Goal: Information Seeking & Learning: Learn about a topic

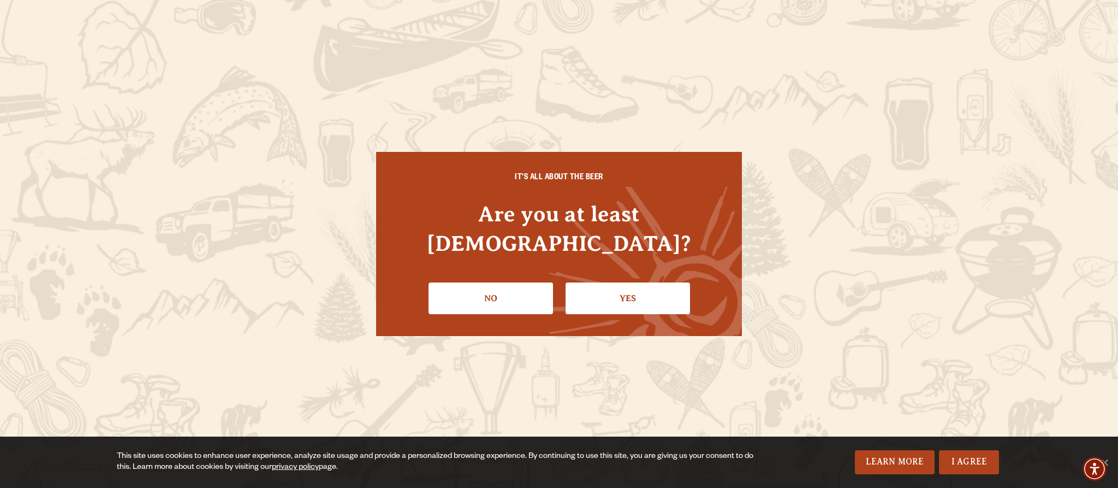
click at [639, 286] on link "Yes" at bounding box center [628, 298] width 124 height 32
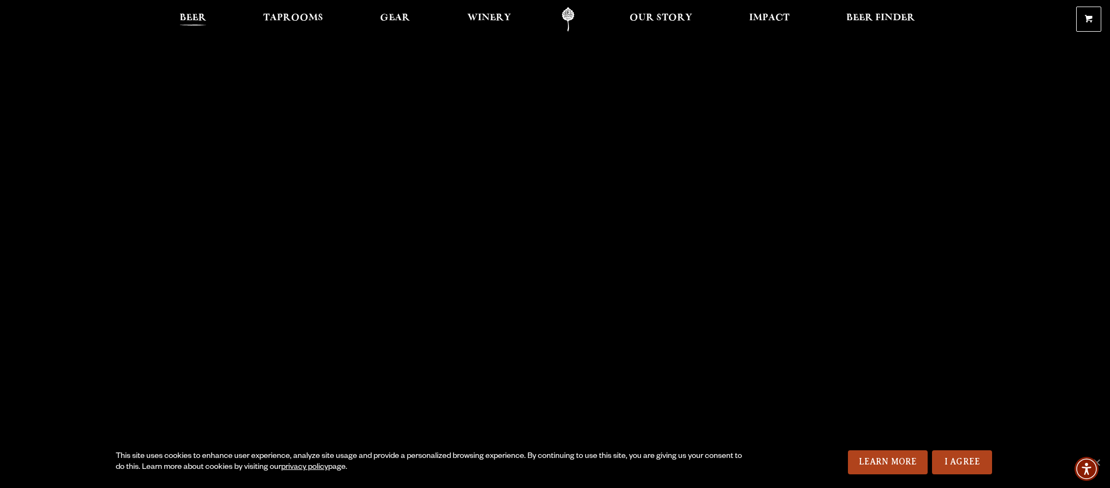
click at [194, 22] on span "Beer" at bounding box center [193, 18] width 27 height 9
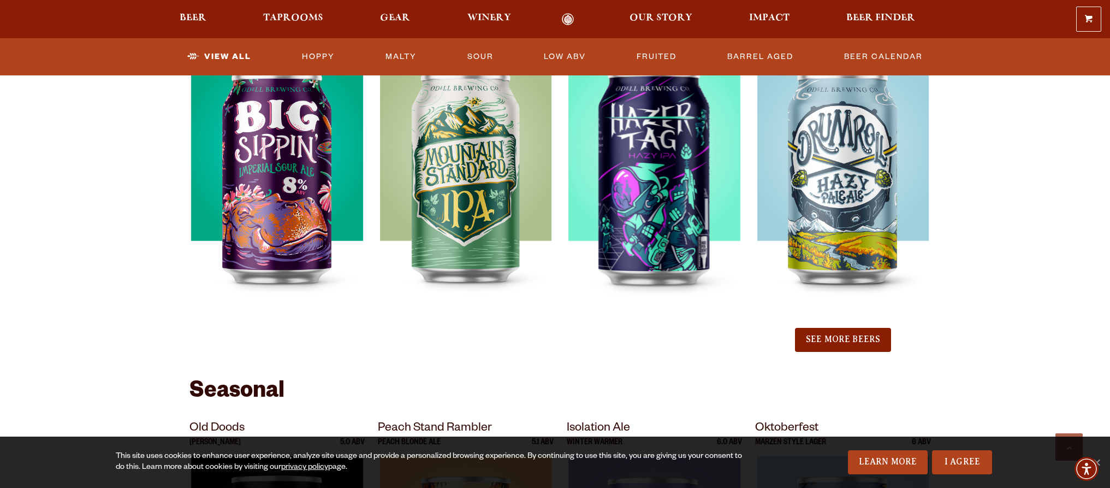
scroll to position [1256, 0]
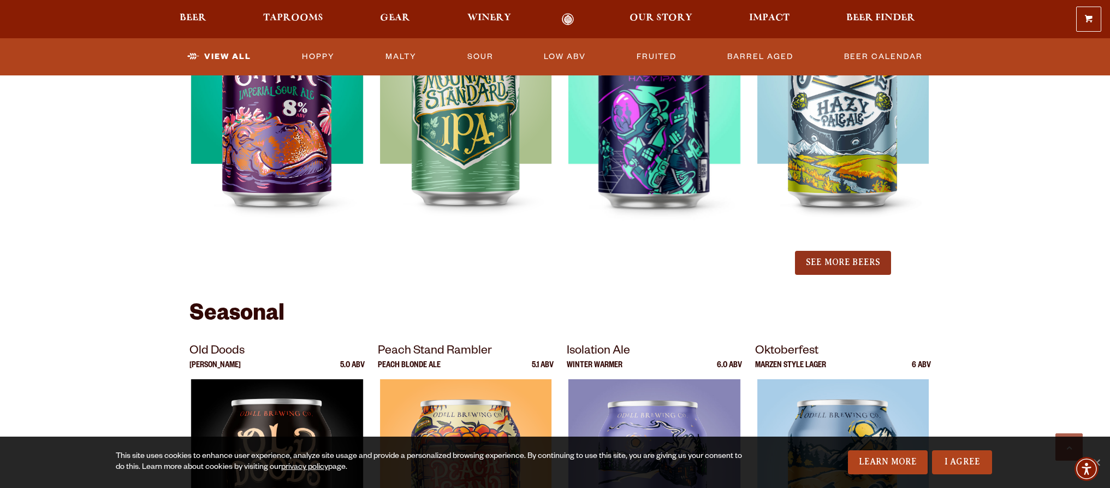
click at [844, 264] on button "See More Beers" at bounding box center [843, 263] width 96 height 24
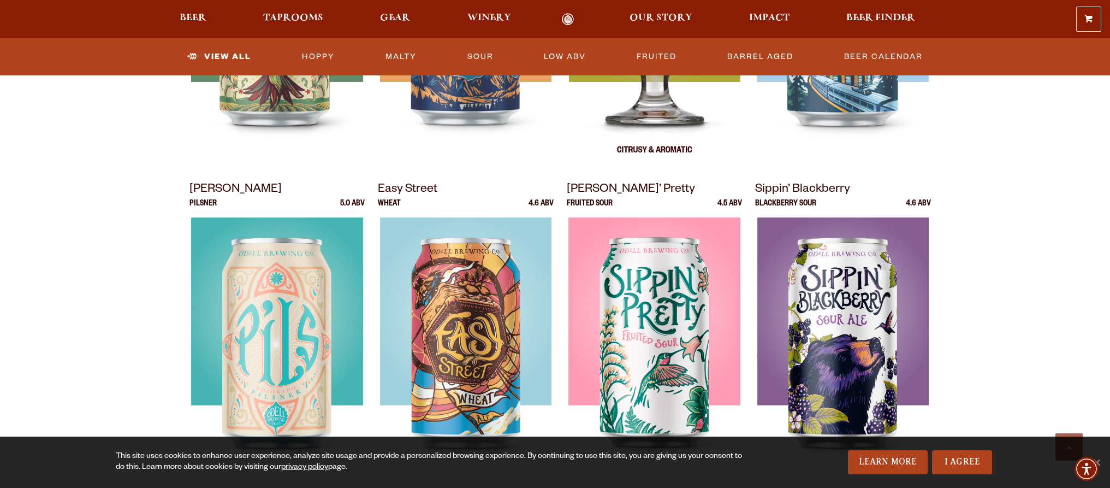
scroll to position [710, 0]
